Goal: Information Seeking & Learning: Learn about a topic

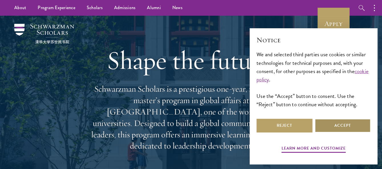
click at [331, 132] on button "Accept" at bounding box center [343, 126] width 56 height 14
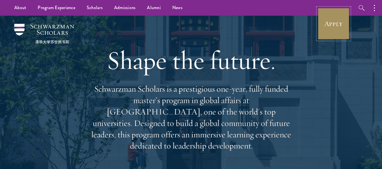
click at [334, 18] on link "Apply" at bounding box center [334, 24] width 32 height 32
click at [333, 25] on link "Apply" at bounding box center [334, 24] width 32 height 32
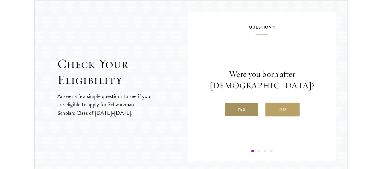
click at [249, 106] on label "Yes" at bounding box center [241, 110] width 34 height 14
click at [230, 106] on input "Yes" at bounding box center [226, 105] width 5 height 5
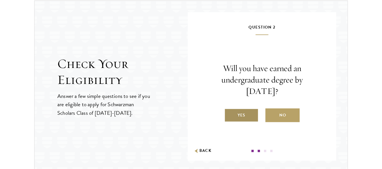
click at [251, 114] on label "Yes" at bounding box center [241, 115] width 34 height 14
click at [230, 114] on input "Yes" at bounding box center [226, 111] width 5 height 5
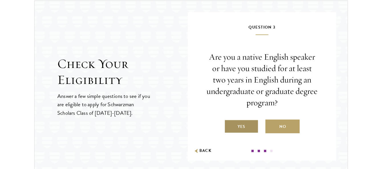
click at [250, 126] on label "Yes" at bounding box center [241, 127] width 34 height 14
click at [230, 126] on input "Yes" at bounding box center [226, 122] width 5 height 5
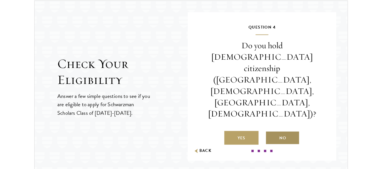
click at [274, 131] on label "No" at bounding box center [283, 138] width 34 height 14
click at [271, 132] on input "No" at bounding box center [268, 134] width 5 height 5
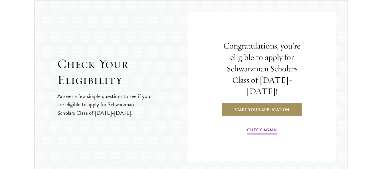
click at [259, 104] on link "Start Your Application" at bounding box center [262, 110] width 81 height 14
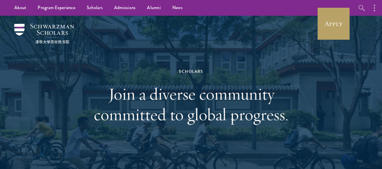
click at [226, 69] on div "Scholars" at bounding box center [191, 71] width 197 height 7
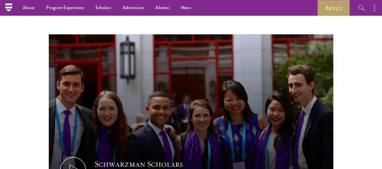
scroll to position [301, 0]
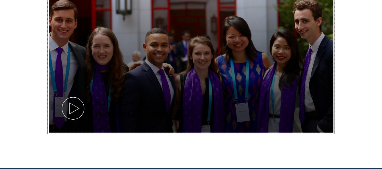
click at [70, 110] on icon at bounding box center [73, 108] width 26 height 26
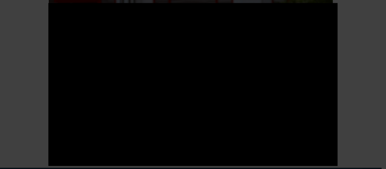
click at [33, 29] on div at bounding box center [193, 84] width 386 height 169
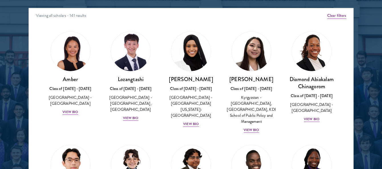
scroll to position [757, 0]
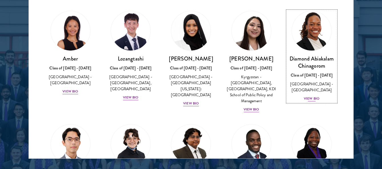
click at [303, 57] on h3 "Diamond Abiakalam Chinagorom" at bounding box center [311, 62] width 49 height 14
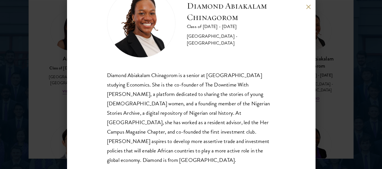
scroll to position [31, 0]
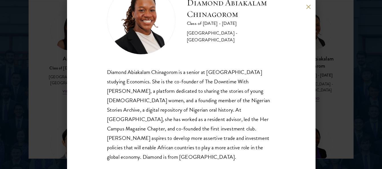
click at [325, 99] on div "Diamond Abiakalam Chinagorom Class of 2025 - 2026 Nigeria - Mount Holyoke Colle…" at bounding box center [191, 84] width 382 height 169
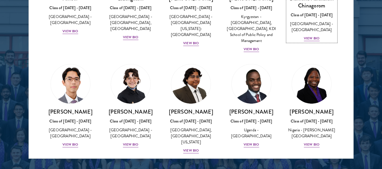
scroll to position [87, 0]
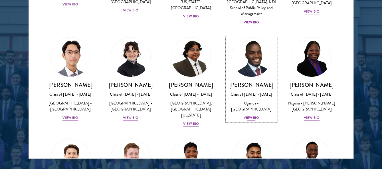
click at [254, 67] on img at bounding box center [251, 56] width 43 height 43
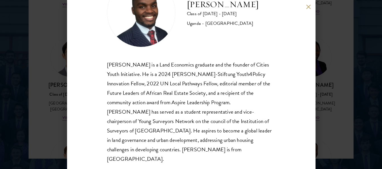
scroll to position [41, 0]
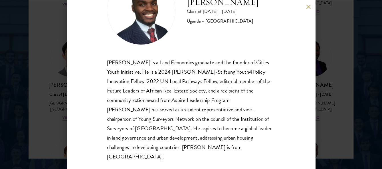
click at [346, 104] on div "Emmanuel Akandwanaho Class of 2025 - 2026 Uganda - Makerere University Kampala …" at bounding box center [191, 84] width 382 height 169
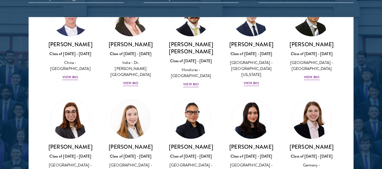
scroll to position [1291, 0]
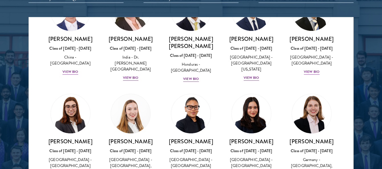
click at [221, 88] on div "Diya Kraybill Class of 2025 - 2026 United States of America - Princeton Univers…" at bounding box center [251, 135] width 60 height 95
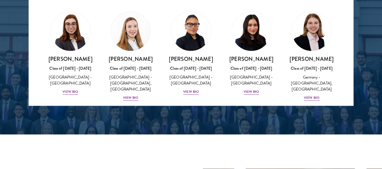
click at [244, 167] on div "Class of 2025 - 2026" at bounding box center [251, 170] width 49 height 6
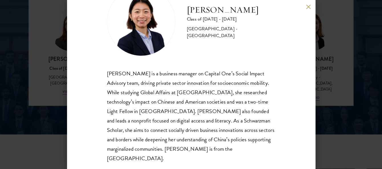
scroll to position [31, 0]
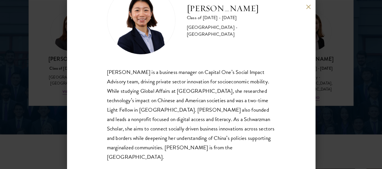
click at [331, 118] on div "Sharon Li Class of 2025 - 2026 United States of America - Yale University Sharo…" at bounding box center [191, 84] width 382 height 169
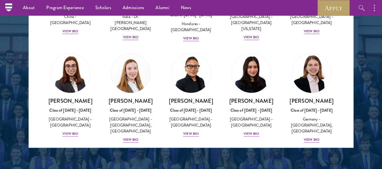
scroll to position [1348, 0]
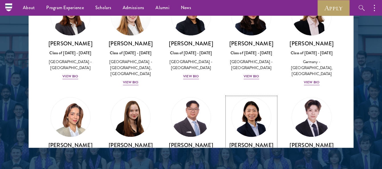
click at [249, 142] on h3 "Sharon Li" at bounding box center [251, 145] width 49 height 7
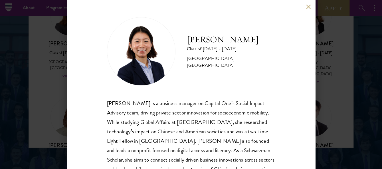
click at [344, 50] on div "Sharon Li Class of 2025 - 2026 United States of America - Yale University Sharo…" at bounding box center [191, 84] width 382 height 169
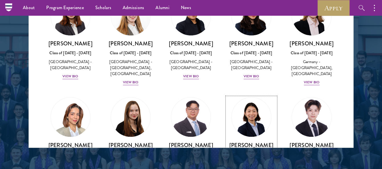
scroll to position [1348, 0]
